Goal: Information Seeking & Learning: Find specific fact

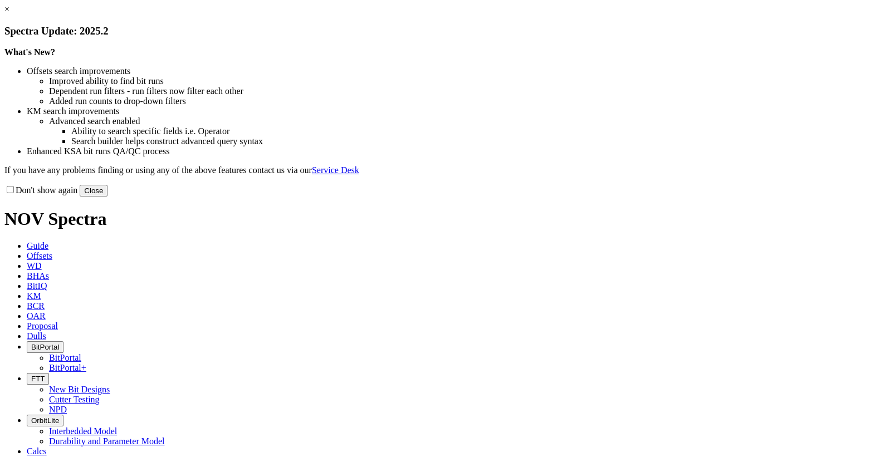
click at [9, 14] on link "×" at bounding box center [6, 8] width 5 height 9
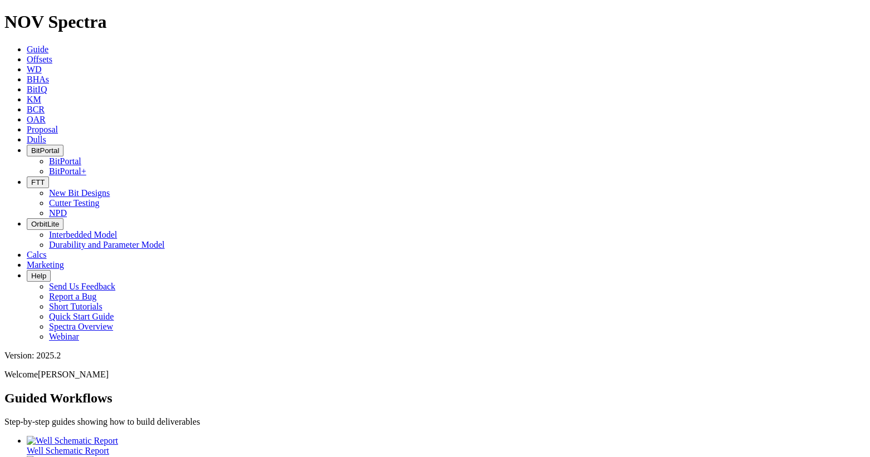
click at [41, 95] on link "KM" at bounding box center [34, 99] width 14 height 9
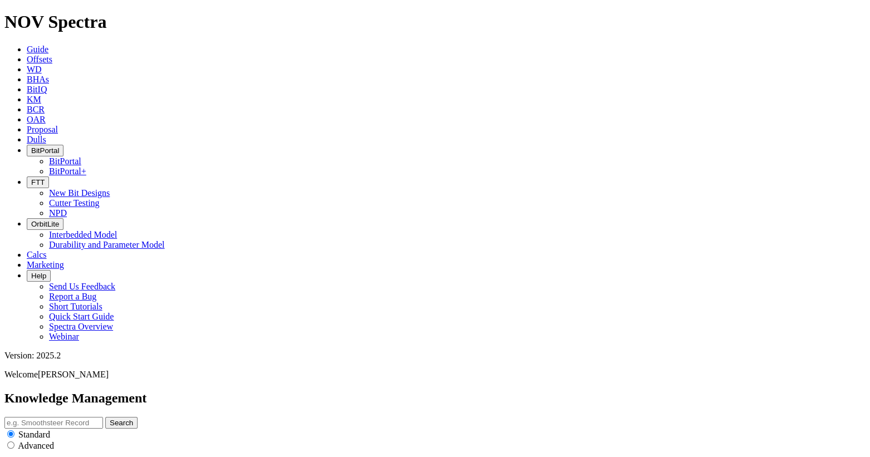
click at [103, 417] on input "text" at bounding box center [53, 423] width 99 height 12
type input "rollercone"
click at [105, 417] on button "Search" at bounding box center [121, 423] width 32 height 12
click at [14, 442] on input "radio" at bounding box center [10, 445] width 7 height 7
radio input "true"
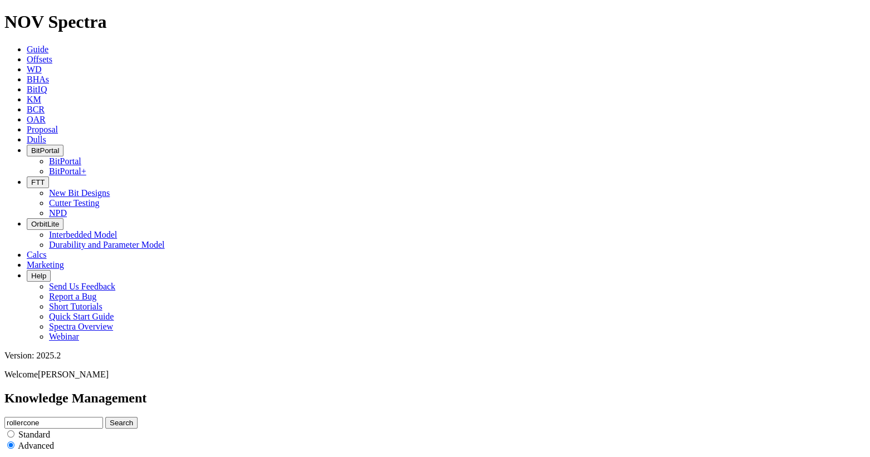
click at [9, 457] on icon "button" at bounding box center [9, 459] width 0 height 0
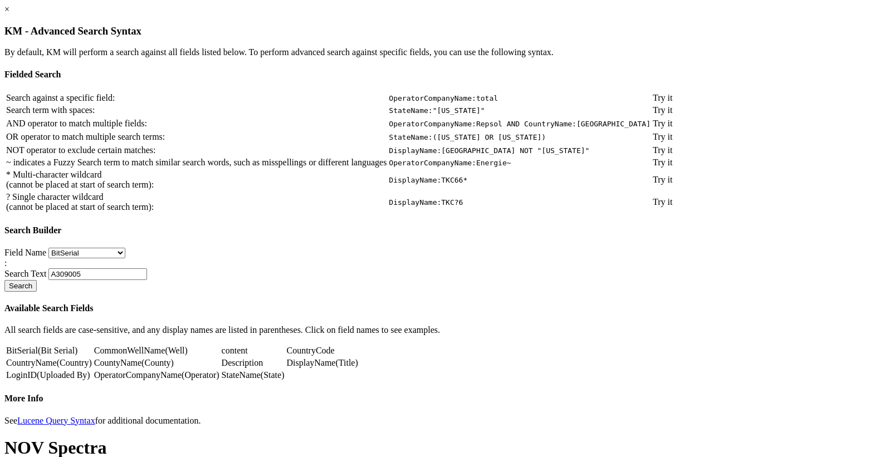
click at [9, 14] on link "×" at bounding box center [6, 8] width 5 height 9
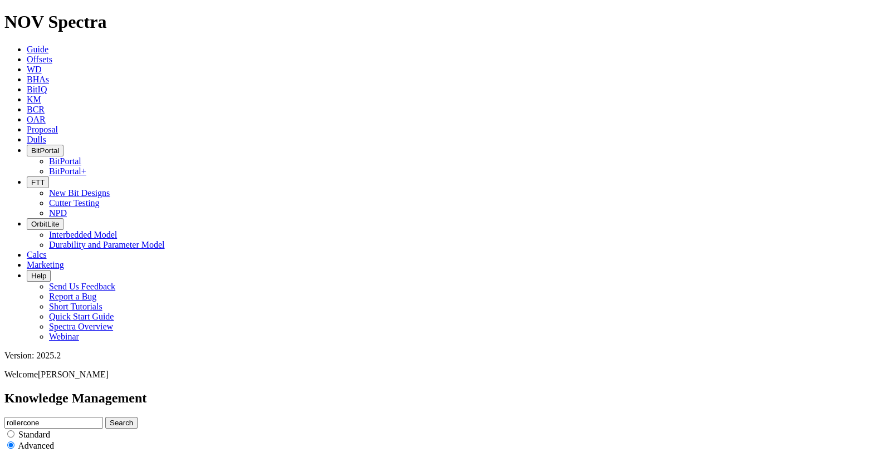
click at [14, 431] on input "radio" at bounding box center [10, 434] width 7 height 7
radio input "true"
radio input "false"
